Goal: Information Seeking & Learning: Learn about a topic

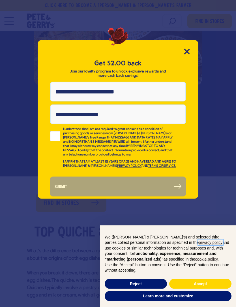
scroll to position [116, 0]
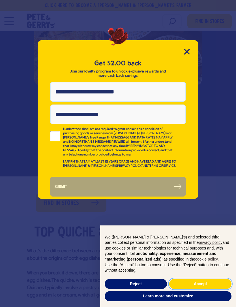
click at [189, 289] on button "Accept" at bounding box center [200, 284] width 62 height 10
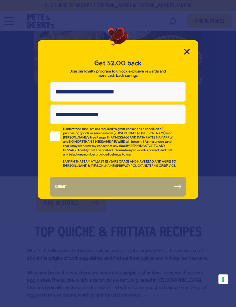
click at [186, 54] on icon "Close Modal" at bounding box center [186, 51] width 5 height 5
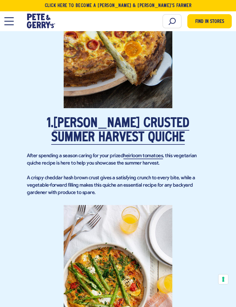
scroll to position [525, 0]
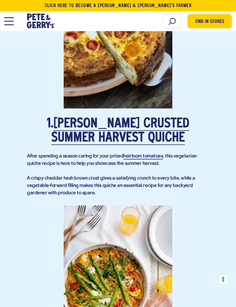
click at [80, 125] on link "[PERSON_NAME] Crusted Summer Harvest Quiche" at bounding box center [120, 131] width 138 height 27
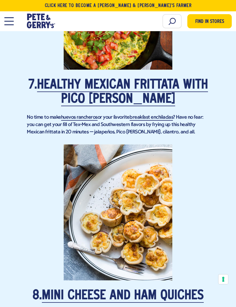
scroll to position [1847, 0]
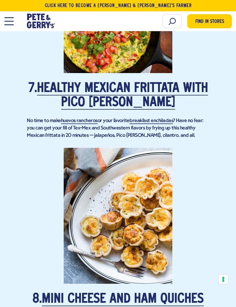
click at [80, 95] on link "Healthy Mexican Frittata with Pico [PERSON_NAME]" at bounding box center [122, 95] width 171 height 27
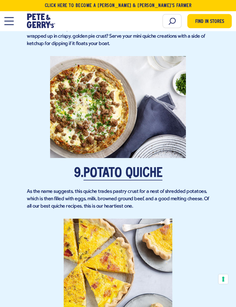
scroll to position [2143, 0]
click at [98, 172] on link "Potato Quiche" at bounding box center [123, 173] width 79 height 13
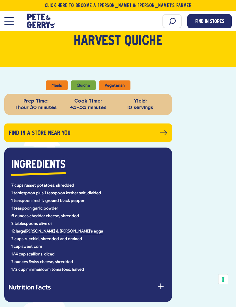
scroll to position [194, 0]
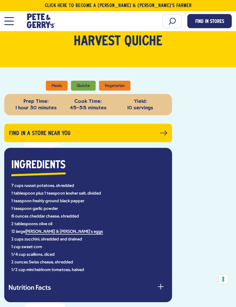
click at [71, 289] on button "Nutrition Facts" at bounding box center [87, 288] width 159 height 7
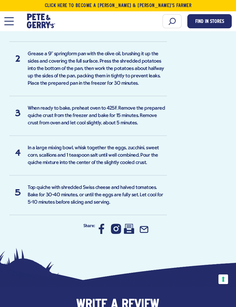
scroll to position [807, 0]
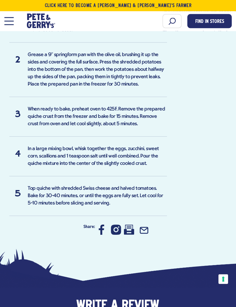
click at [125, 228] on icon at bounding box center [129, 230] width 10 height 10
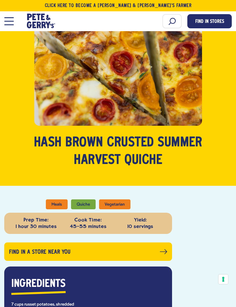
scroll to position [0, 0]
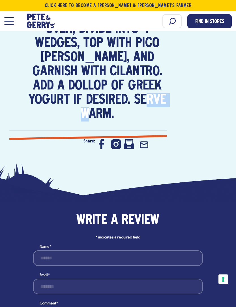
scroll to position [1290, 0]
click at [127, 139] on icon at bounding box center [129, 144] width 10 height 10
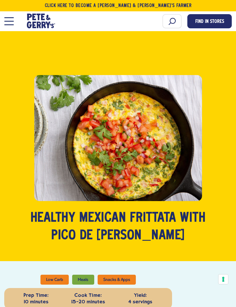
scroll to position [0, 0]
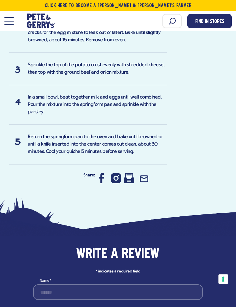
scroll to position [702, 0]
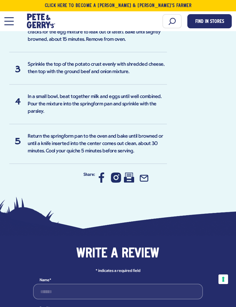
click at [129, 173] on icon at bounding box center [129, 178] width 10 height 10
